Goal: Task Accomplishment & Management: Use online tool/utility

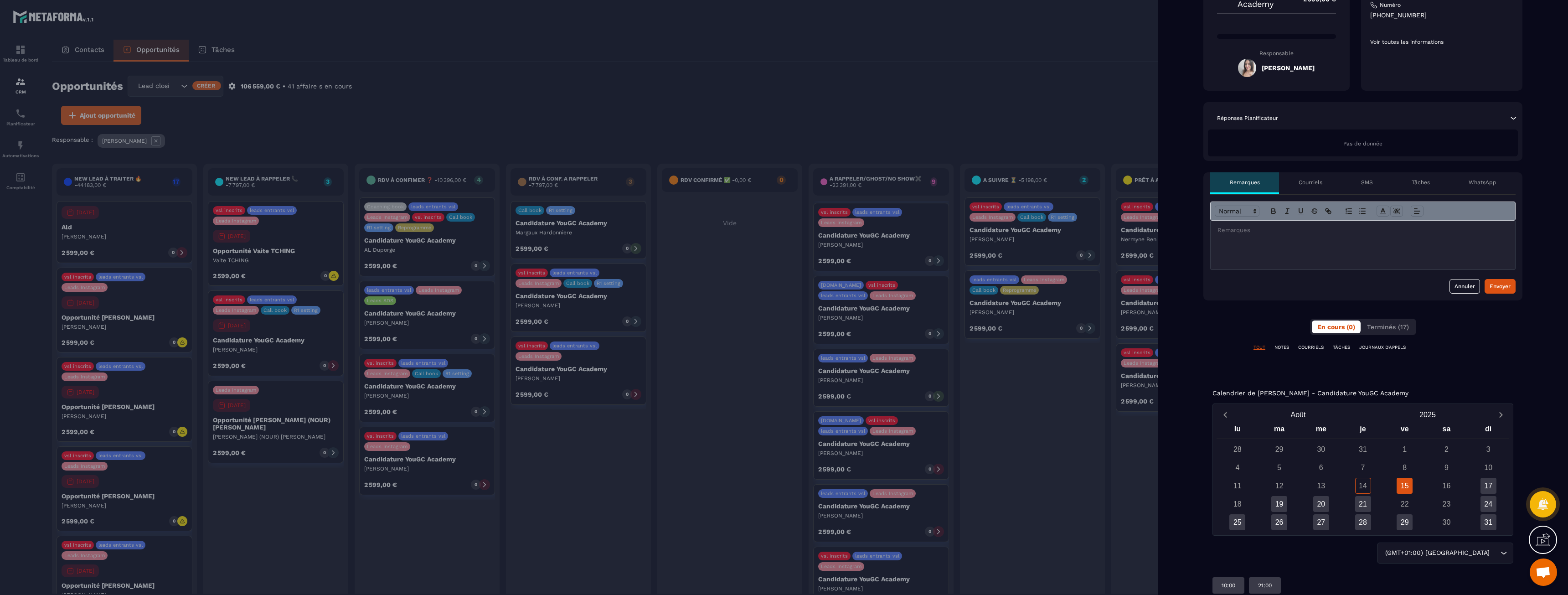
scroll to position [160, 0]
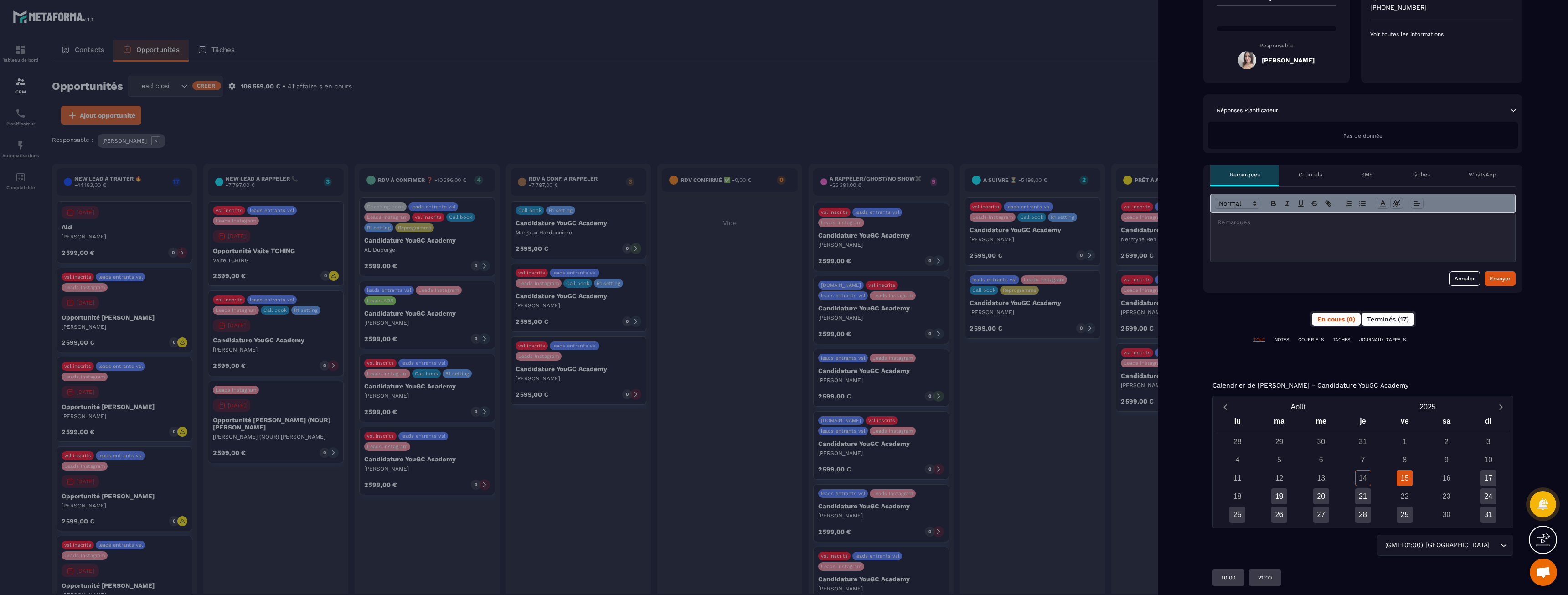
click at [1394, 316] on span "Terminés (17)" at bounding box center [1388, 319] width 42 height 7
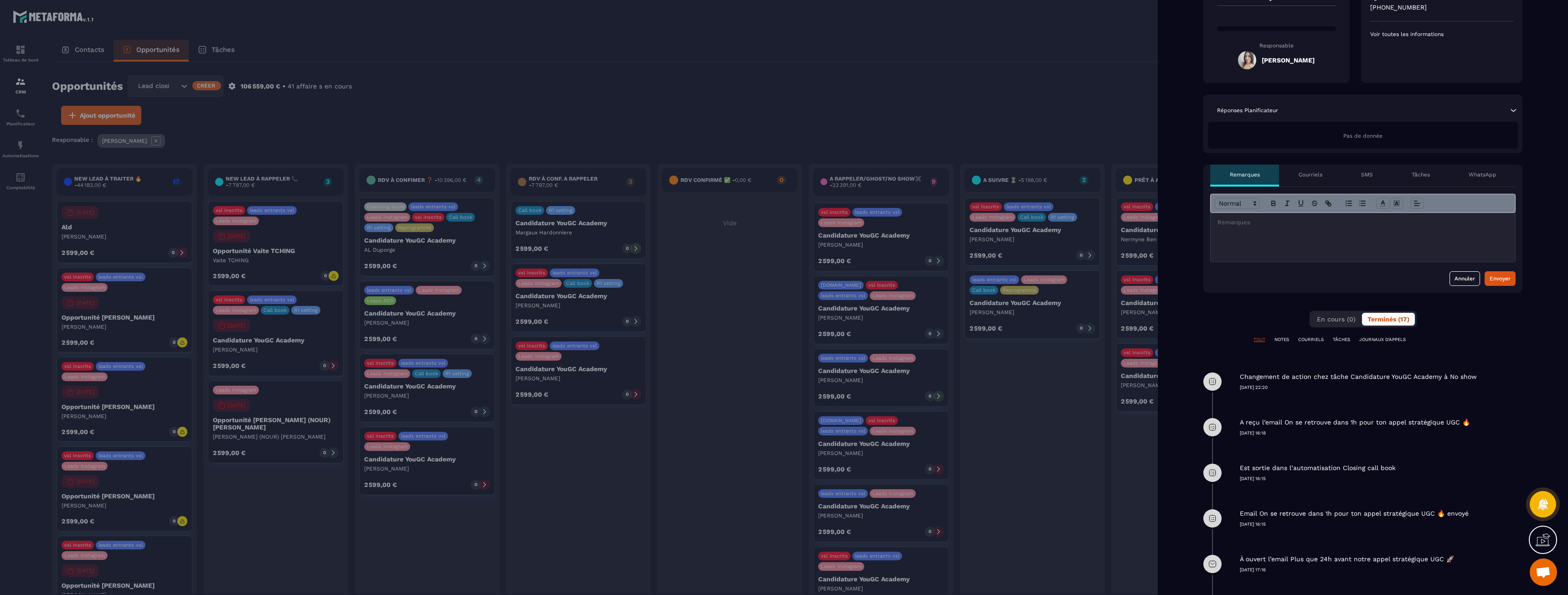
drag, startPoint x: 1289, startPoint y: 375, endPoint x: 1385, endPoint y: 382, distance: 96.3
click at [1385, 382] on div "Changement de action chez tâche Candidature YouGC Academy à No show [DATE] 22:20" at bounding box center [1381, 375] width 282 height 32
drag, startPoint x: 1284, startPoint y: 422, endPoint x: 1343, endPoint y: 426, distance: 59.1
click at [1342, 426] on p "A reçu l’email On se retrouve dans 1h pour ton appel stratégique UGC 🔥" at bounding box center [1355, 423] width 230 height 9
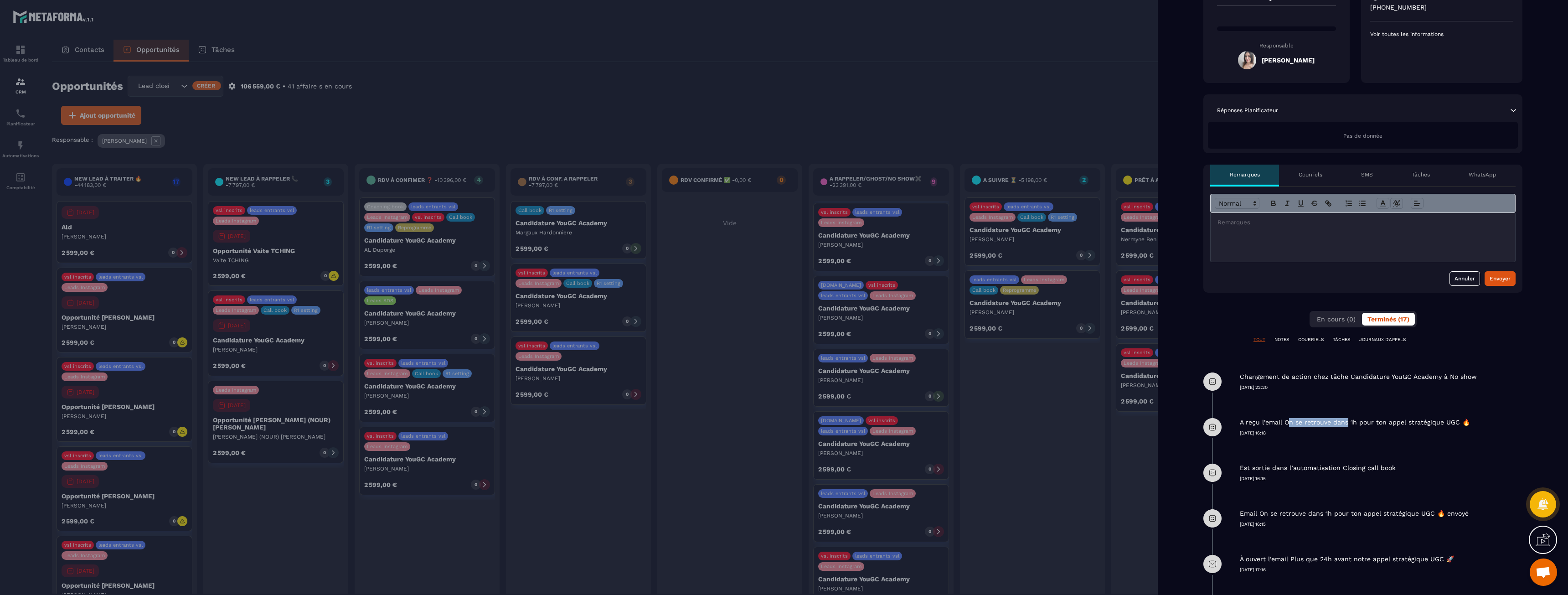
click at [1343, 426] on p "A reçu l’email On se retrouve dans 1h pour ton appel stratégique UGC 🔥" at bounding box center [1355, 423] width 230 height 9
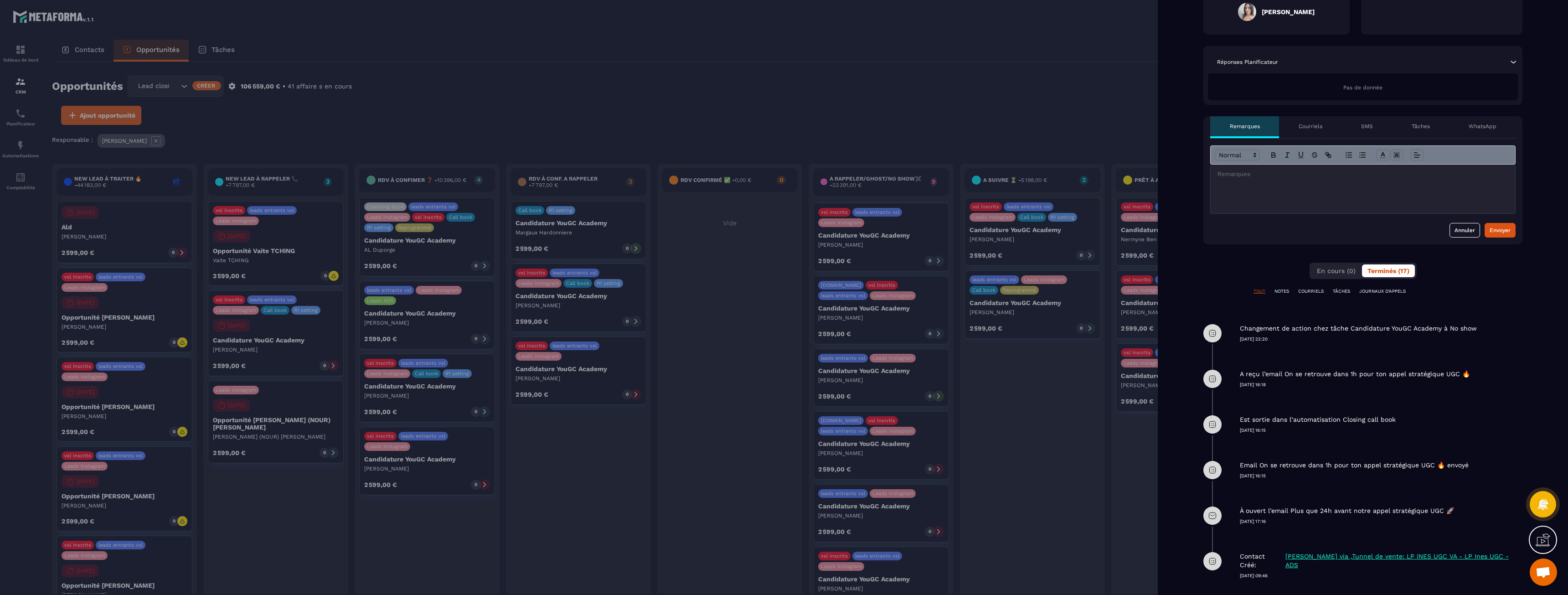
scroll to position [0, 0]
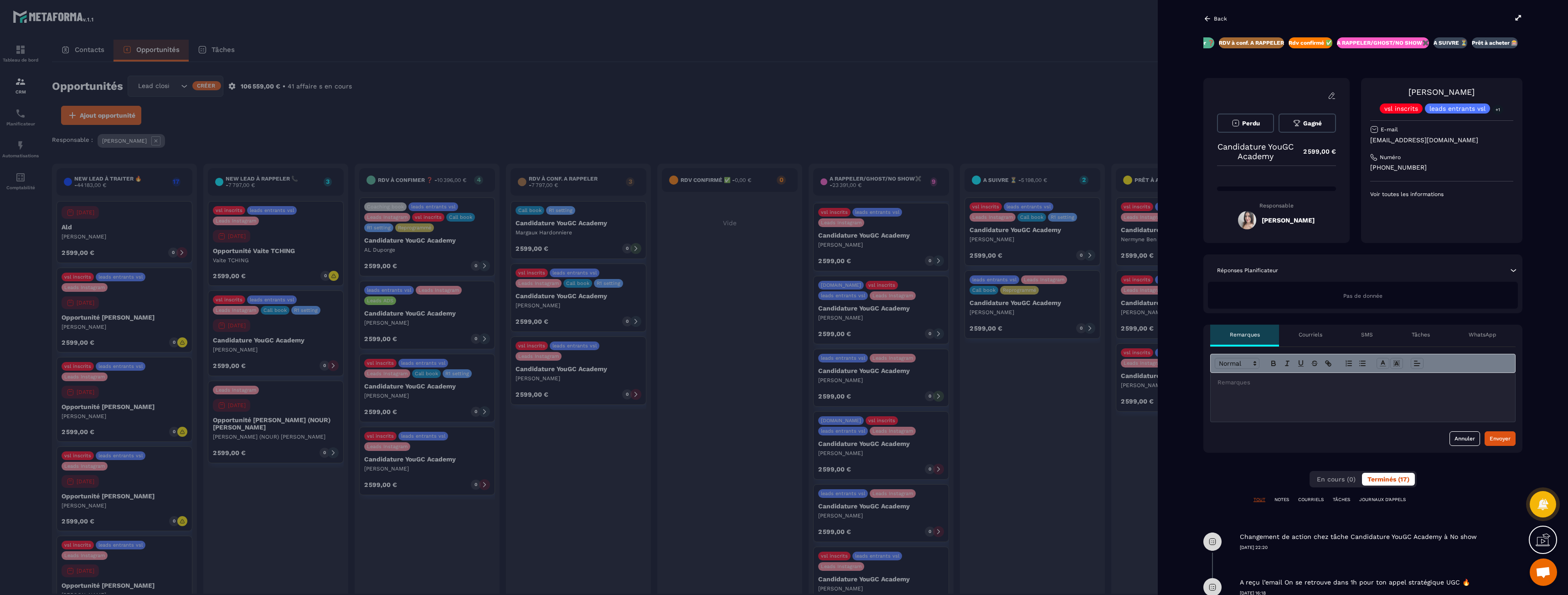
click at [1421, 333] on p "Tâches" at bounding box center [1421, 335] width 18 height 7
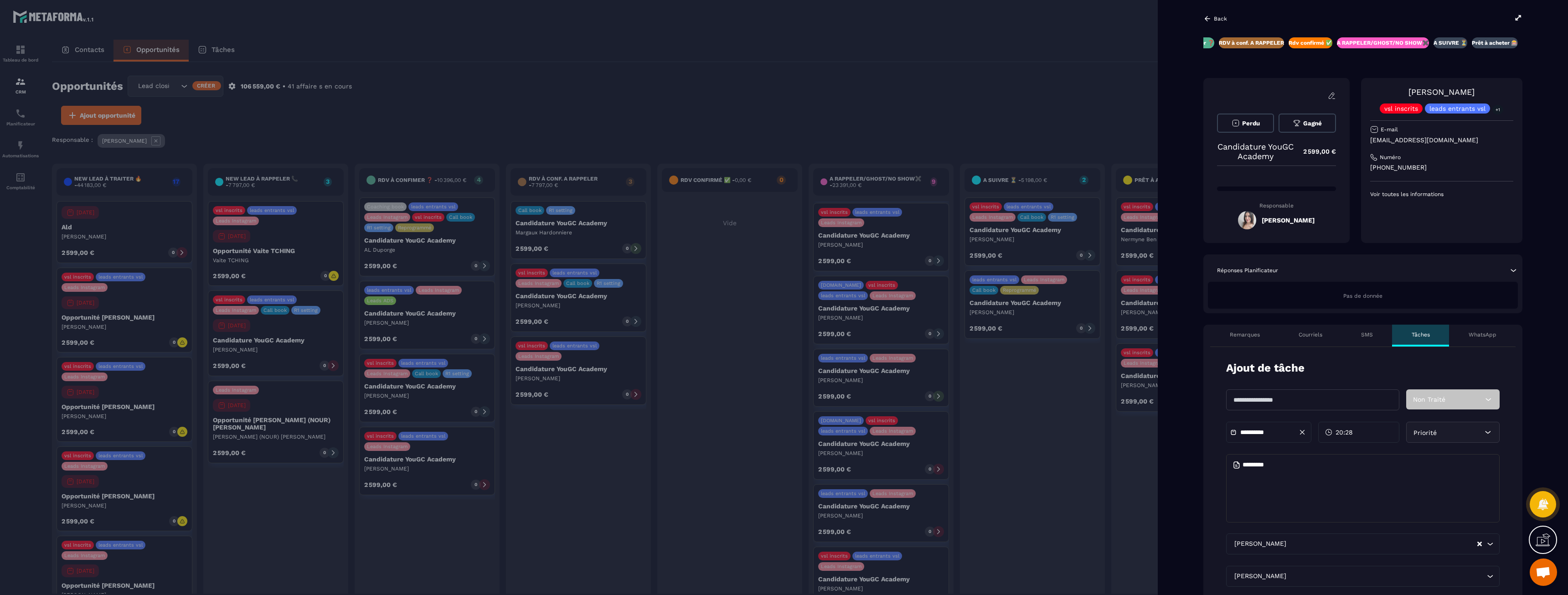
click at [1320, 339] on div "Courriels" at bounding box center [1310, 336] width 63 height 22
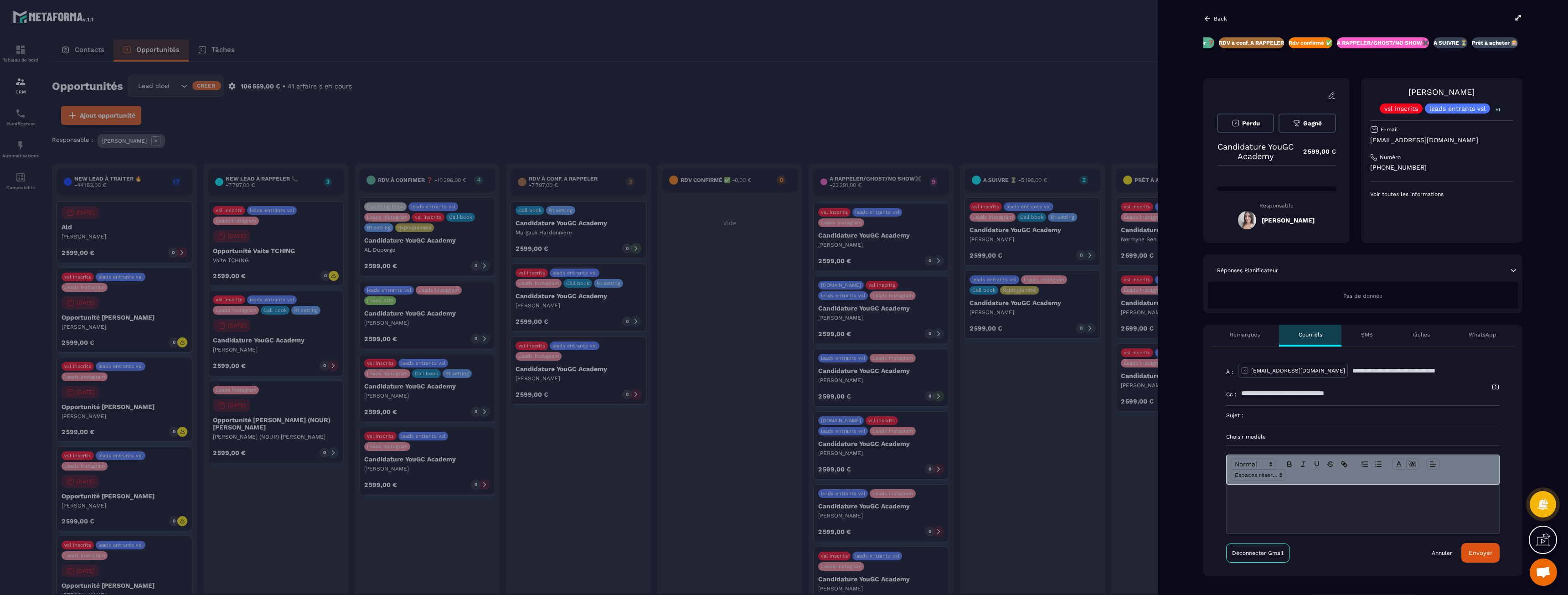
click at [1249, 438] on p "Choisir modèle" at bounding box center [1362, 437] width 273 height 7
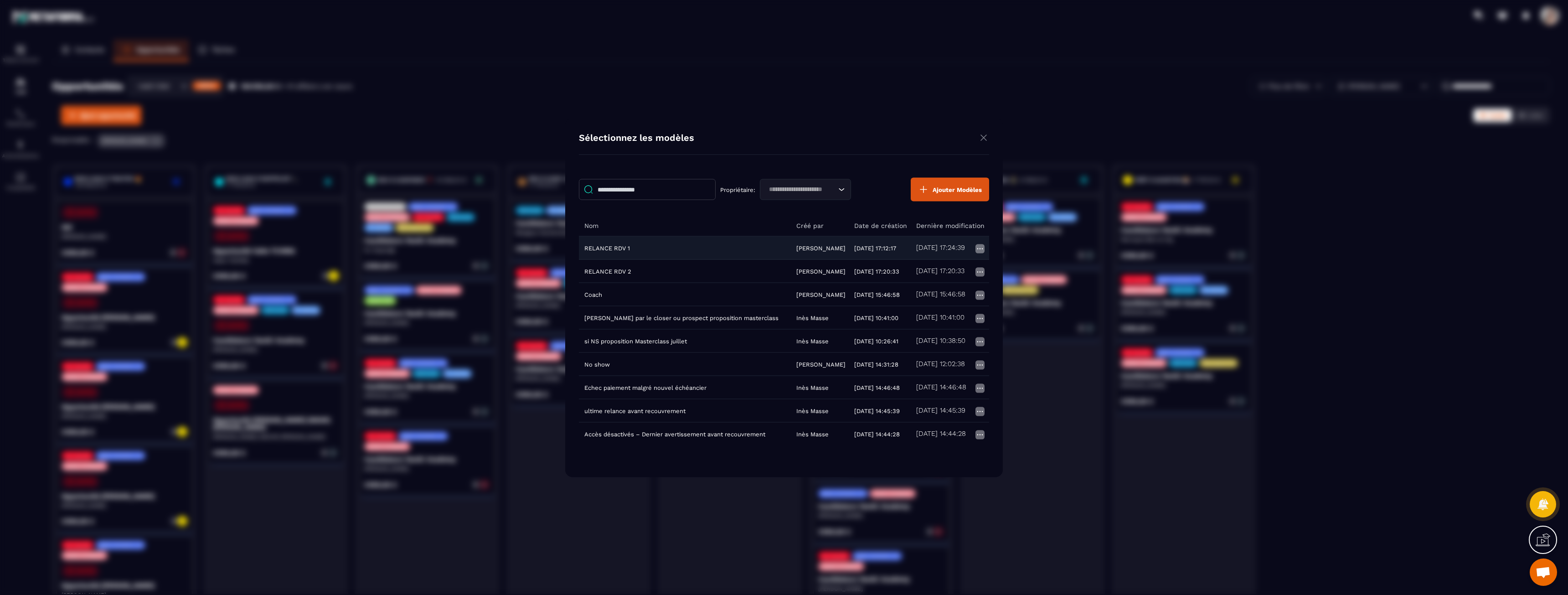
click at [658, 252] on td "RELANCE RDV 1" at bounding box center [685, 248] width 212 height 23
type input "**********"
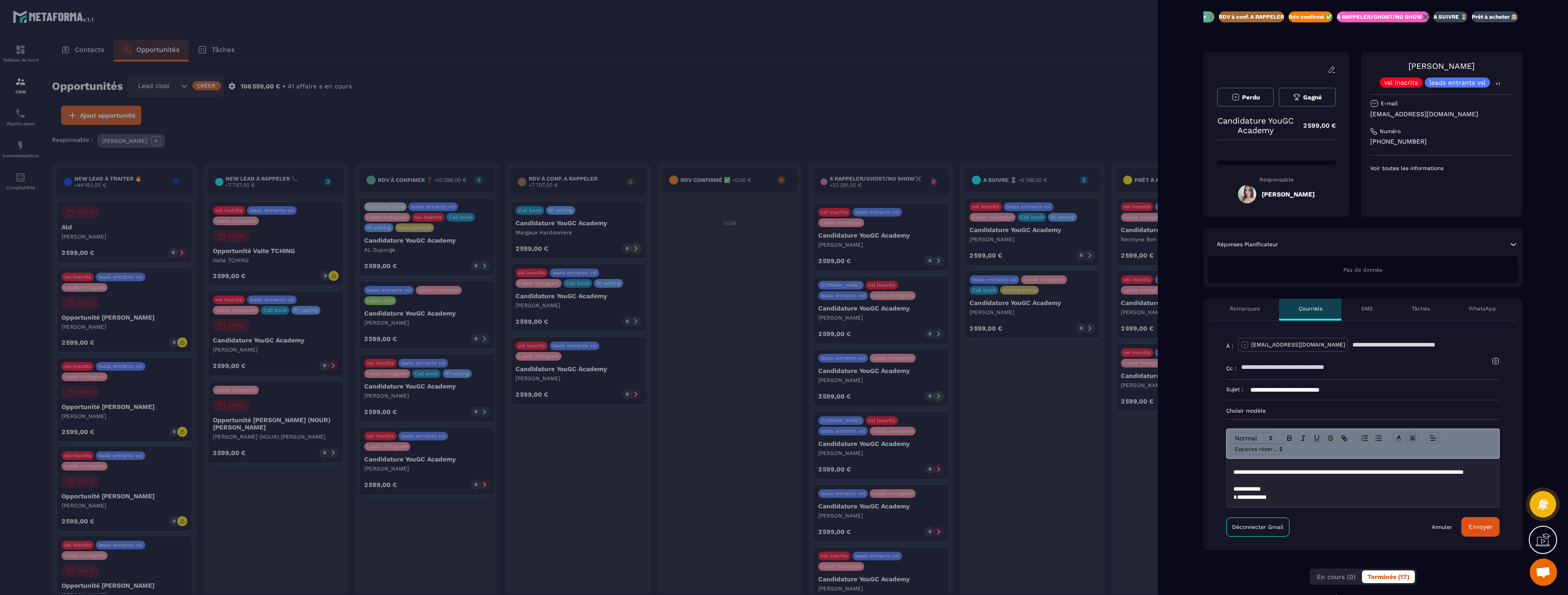
scroll to position [91, 0]
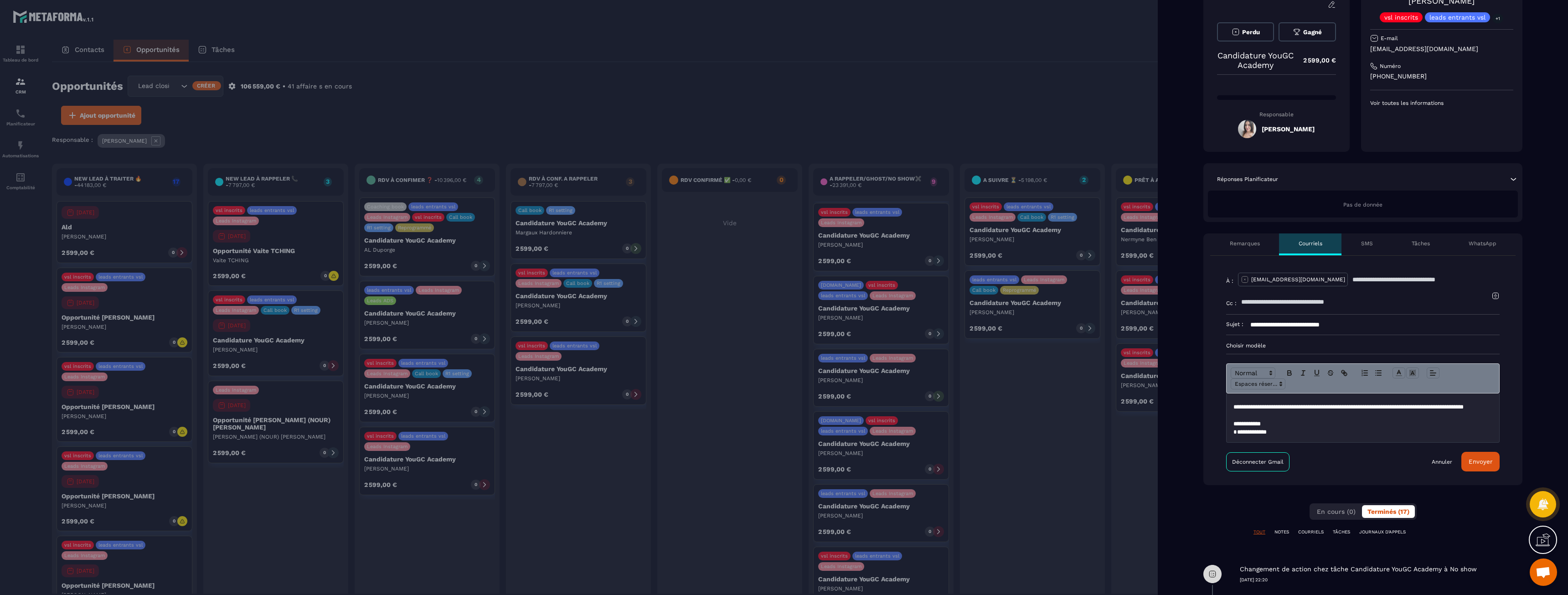
click at [1484, 462] on button "Envoyer" at bounding box center [1480, 462] width 38 height 19
